Goal: Transaction & Acquisition: Purchase product/service

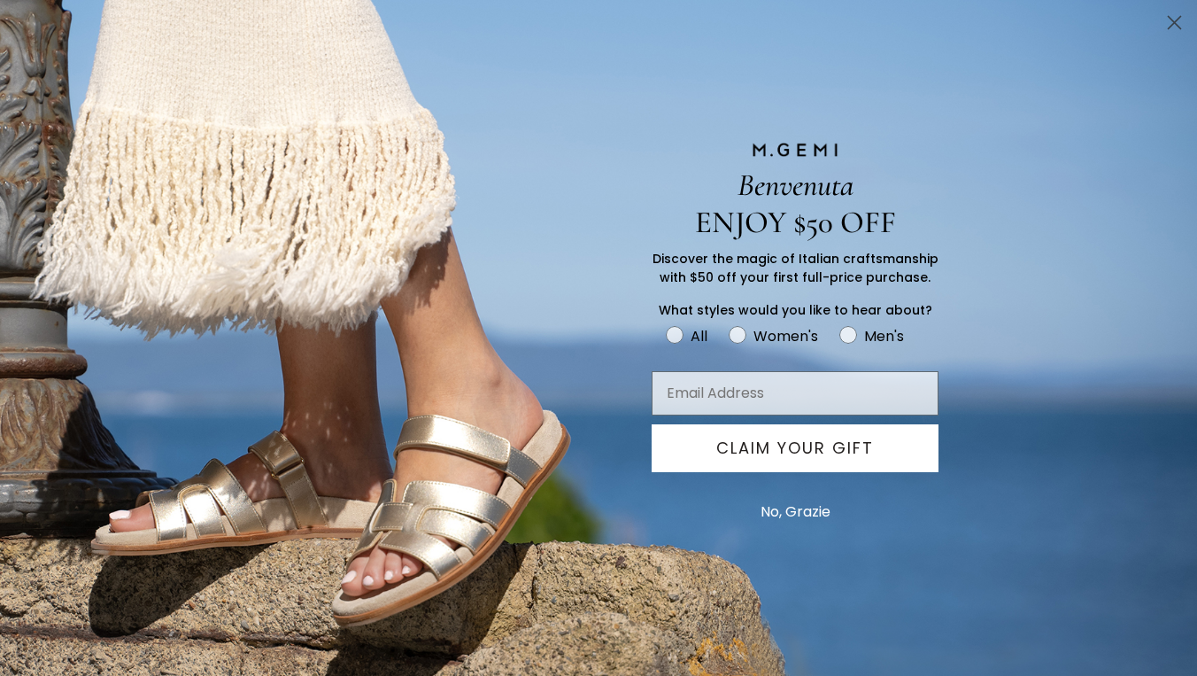
scroll to position [1467, 0]
click at [1166, 23] on circle "Close dialog" at bounding box center [1174, 22] width 29 height 29
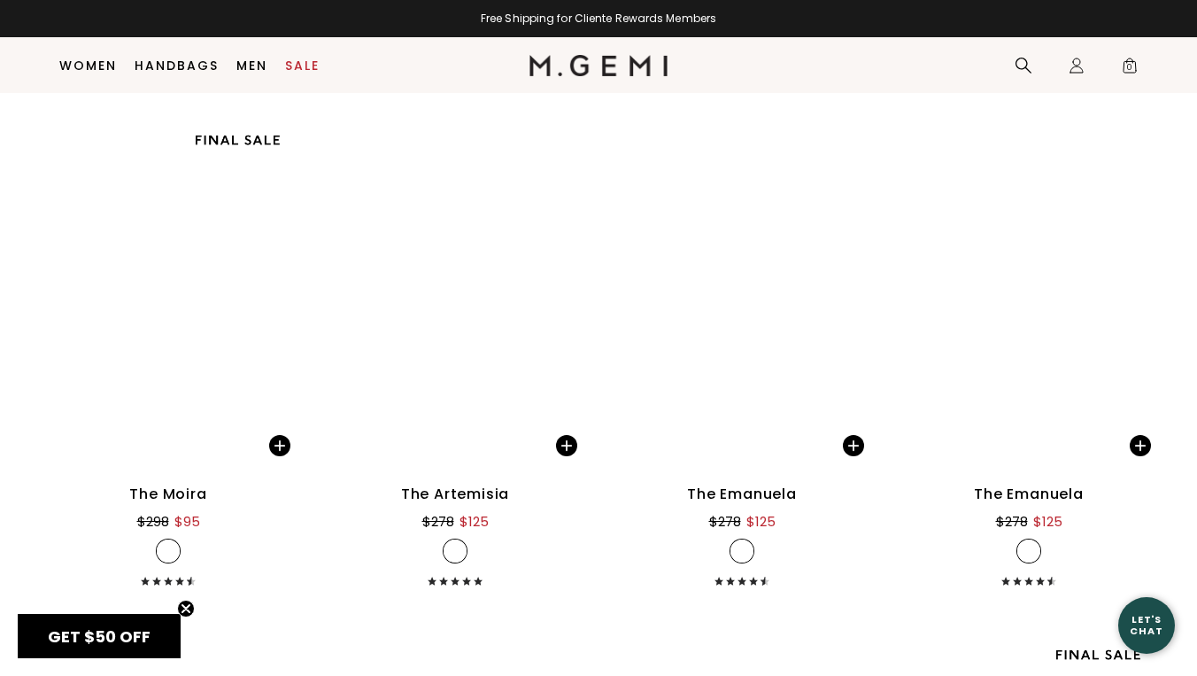
scroll to position [21830, 0]
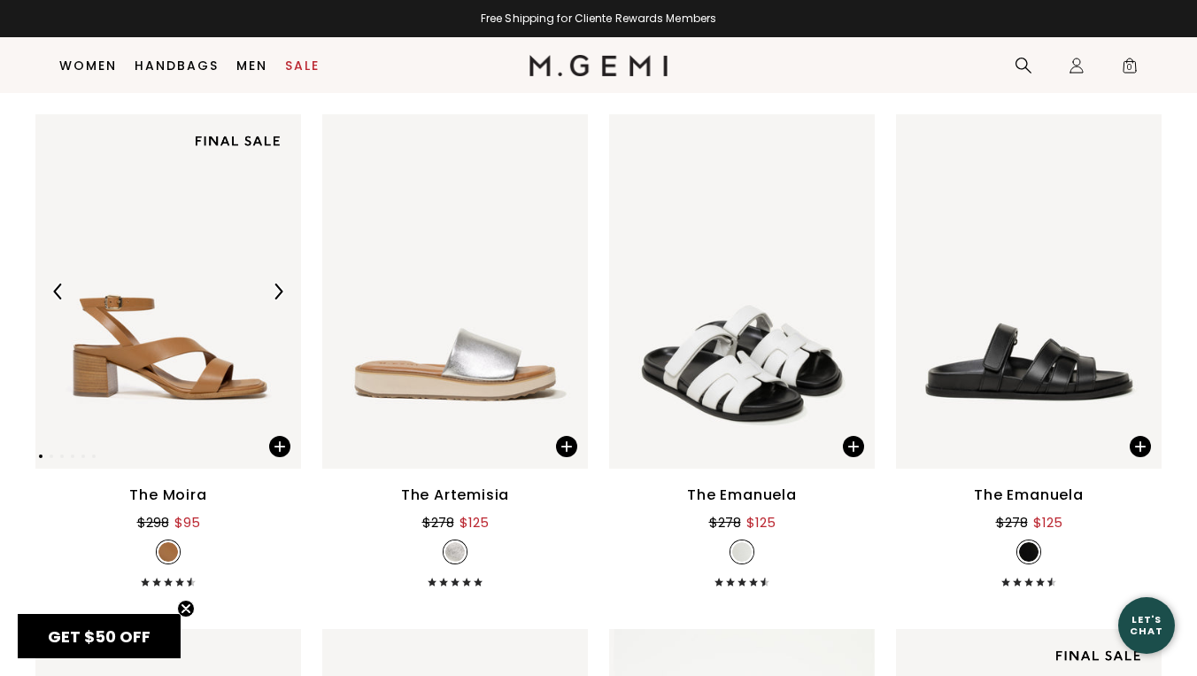
click at [159, 356] on img at bounding box center [168, 291] width 266 height 354
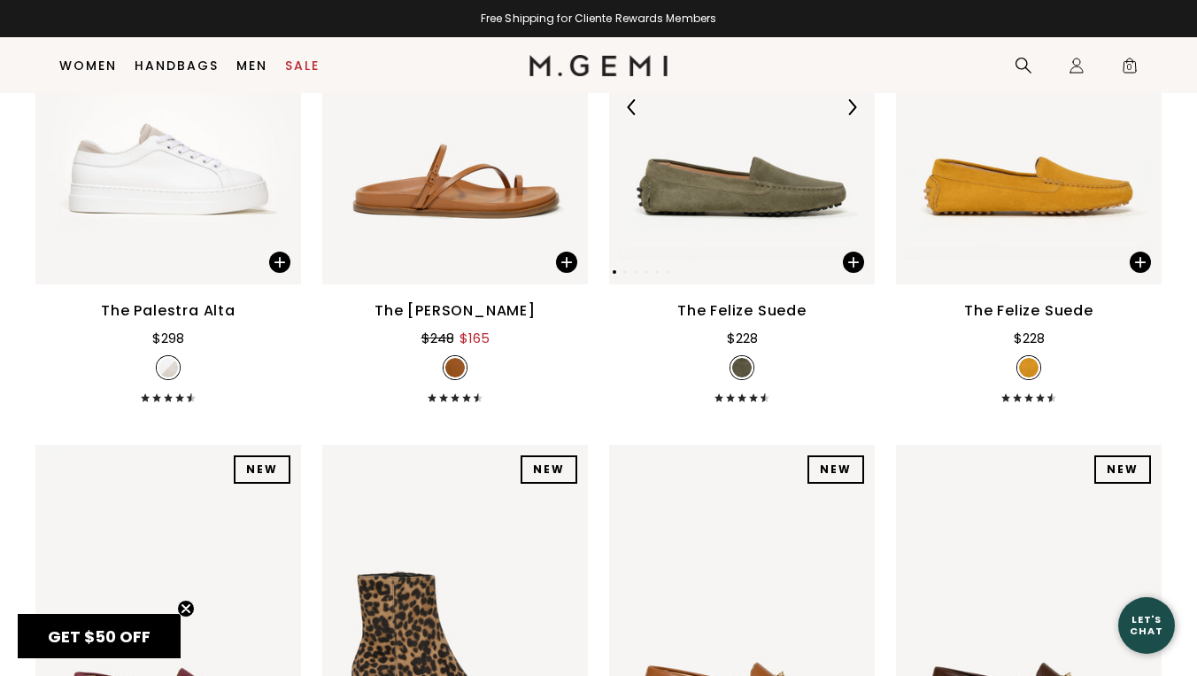
scroll to position [24759, 0]
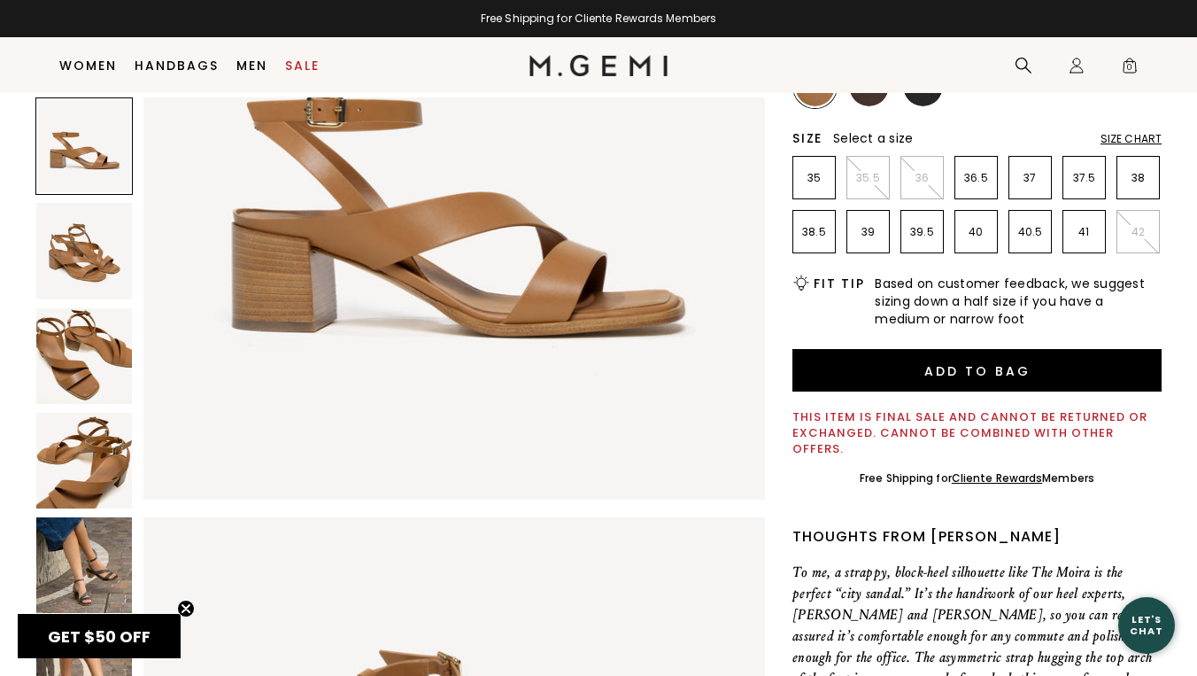
scroll to position [321, 0]
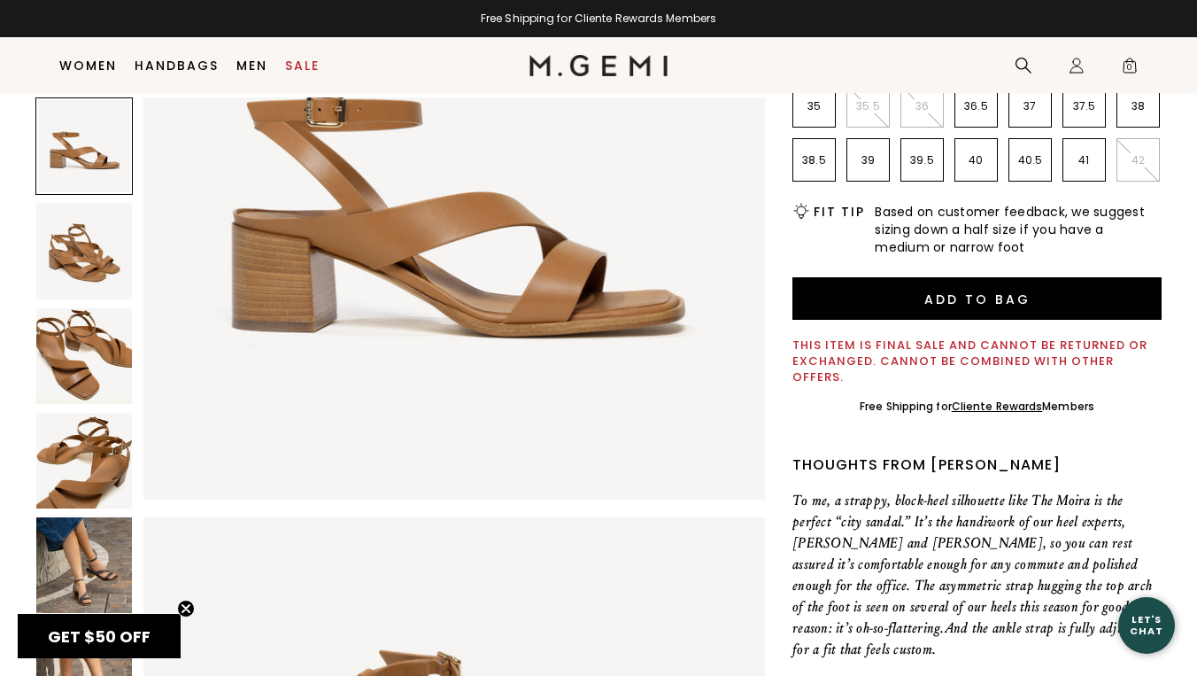
click at [74, 567] on img at bounding box center [84, 565] width 96 height 96
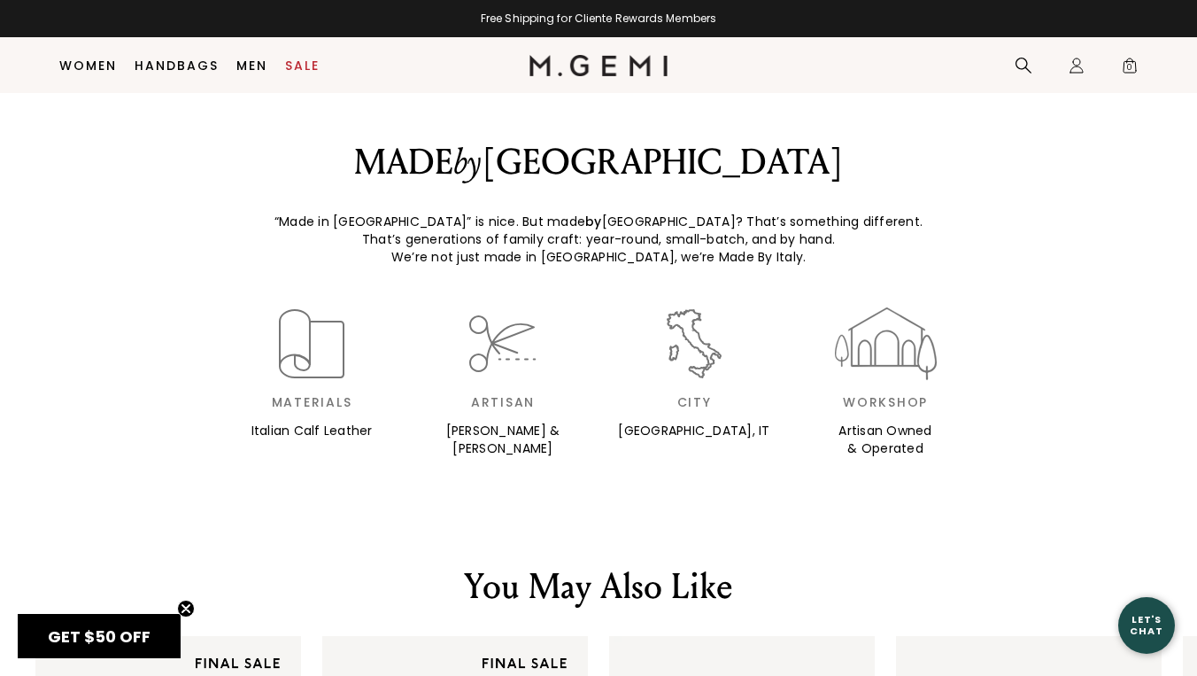
scroll to position [1864, 0]
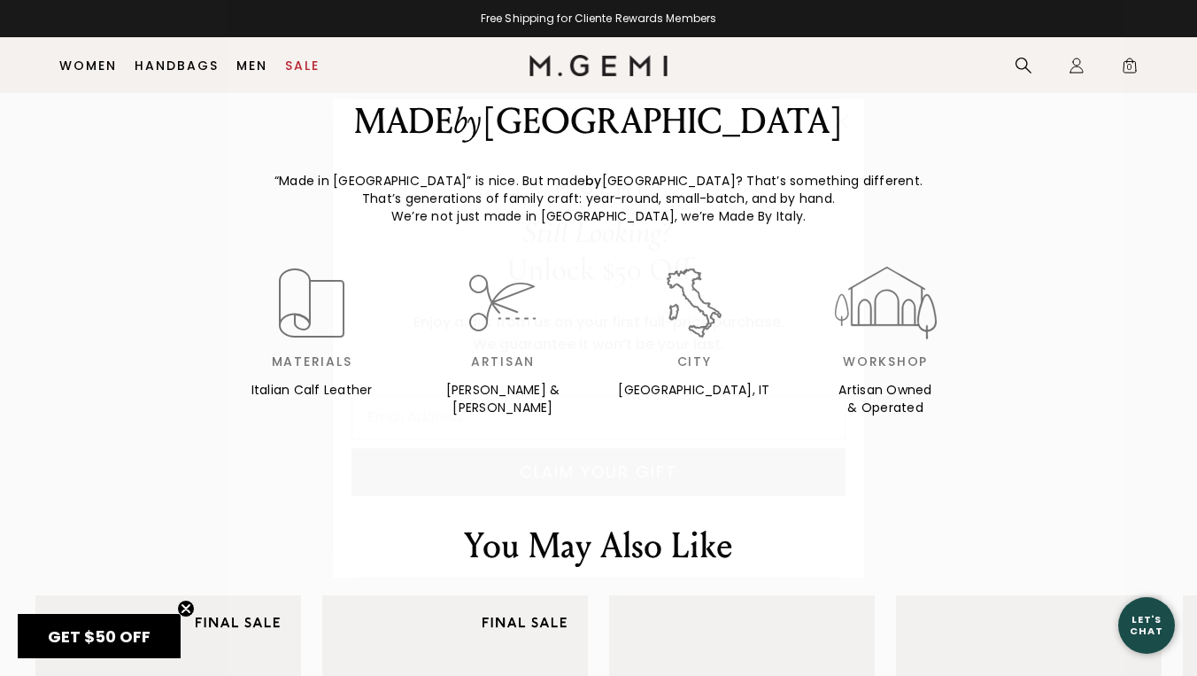
click at [840, 117] on circle "Close dialog" at bounding box center [841, 120] width 29 height 29
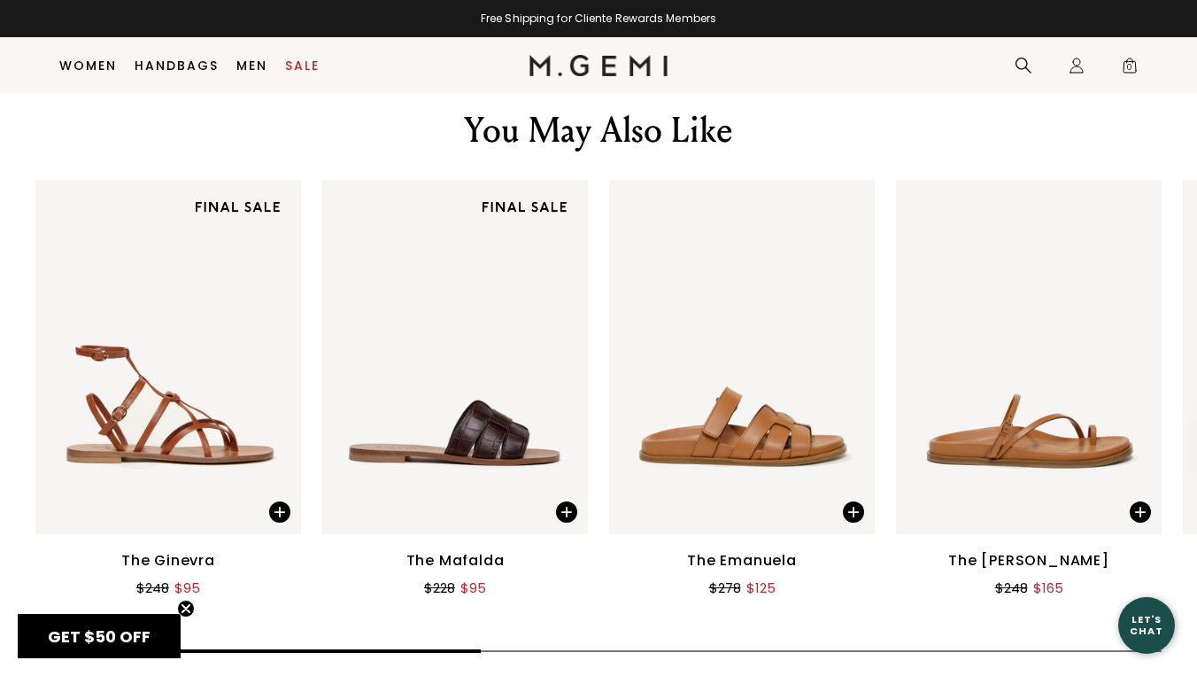
scroll to position [2282, 0]
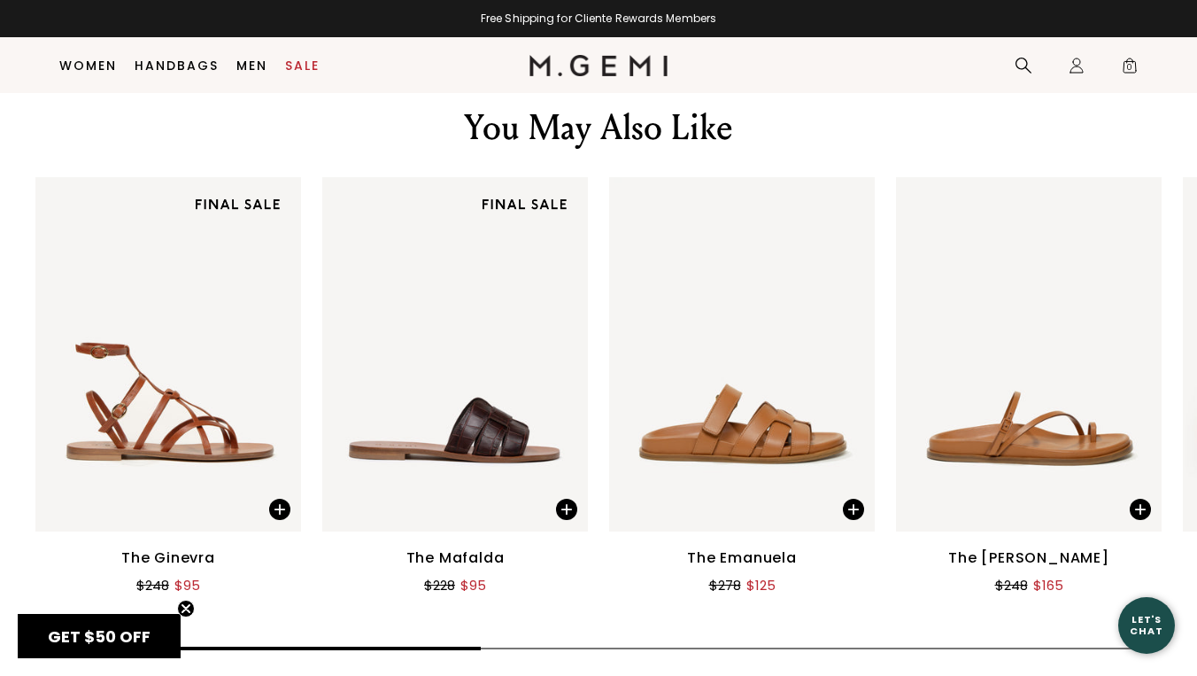
click at [957, 371] on img at bounding box center [1029, 354] width 266 height 354
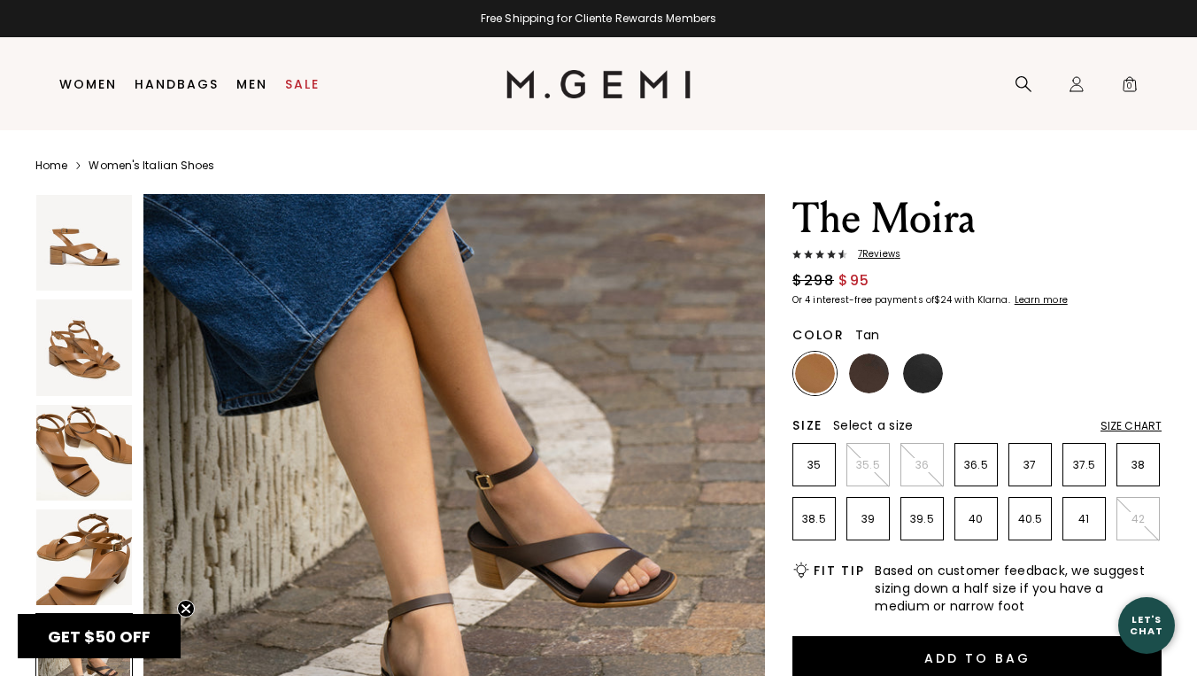
scroll to position [0, 0]
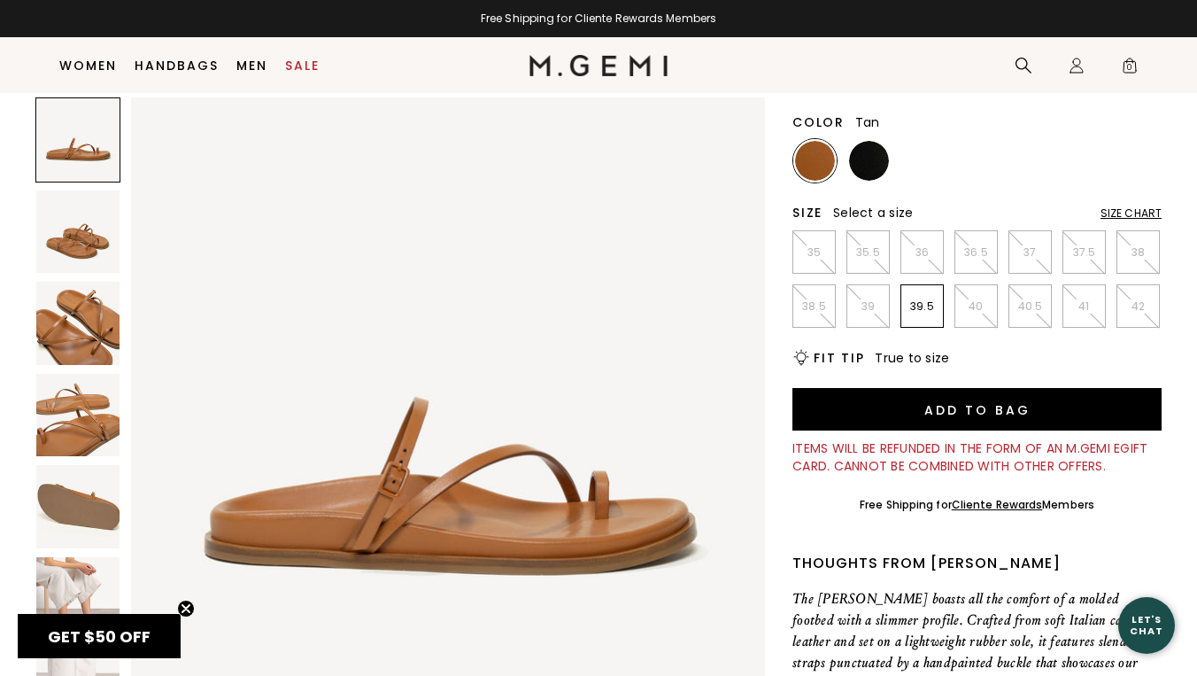
scroll to position [237, 0]
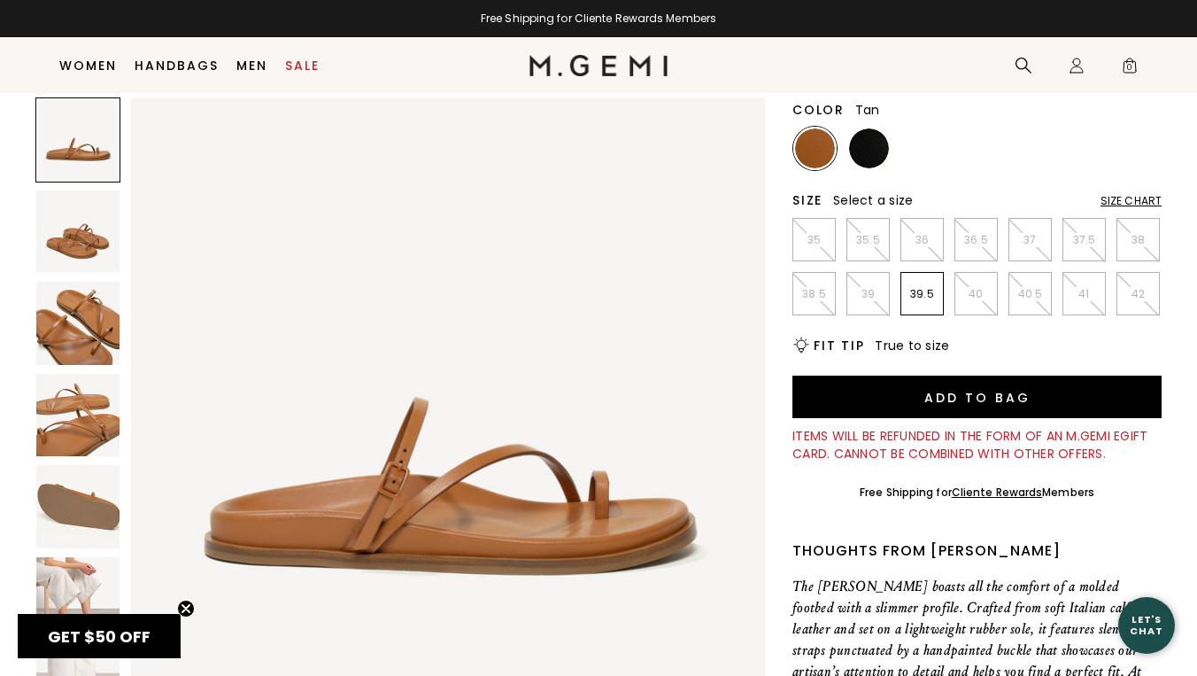
click at [67, 602] on img at bounding box center [77, 598] width 83 height 83
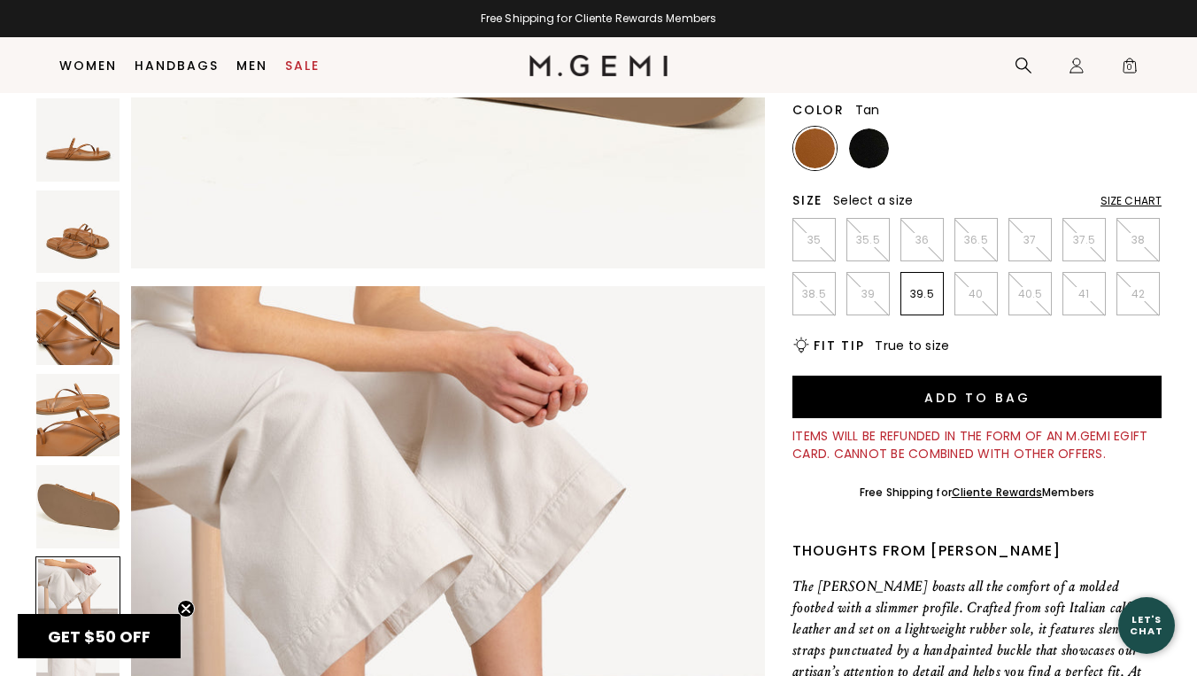
scroll to position [3076, 0]
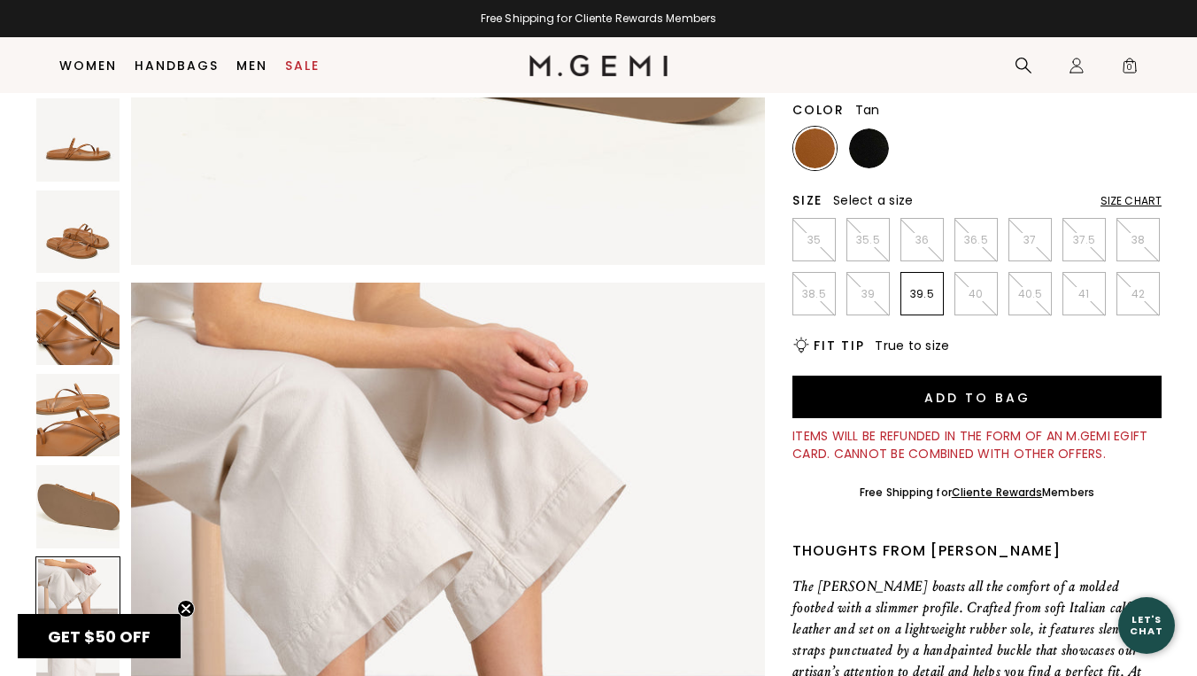
click at [814, 128] on img at bounding box center [815, 148] width 40 height 40
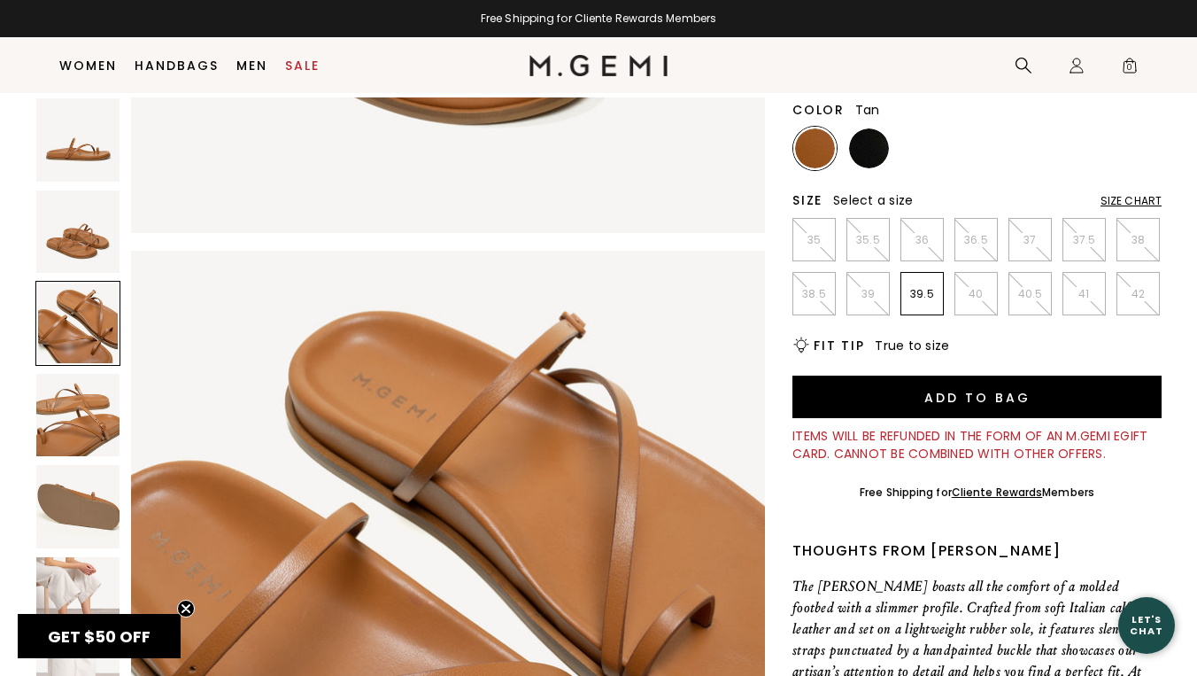
scroll to position [1128, 0]
